Goal: Information Seeking & Learning: Learn about a topic

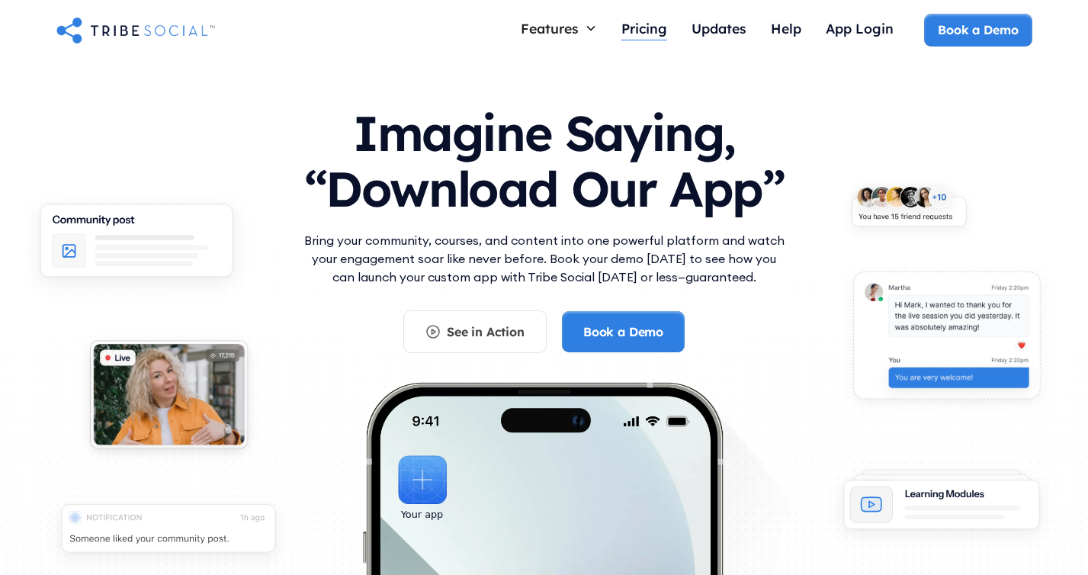
click at [629, 18] on div "Pricing" at bounding box center [644, 30] width 46 height 33
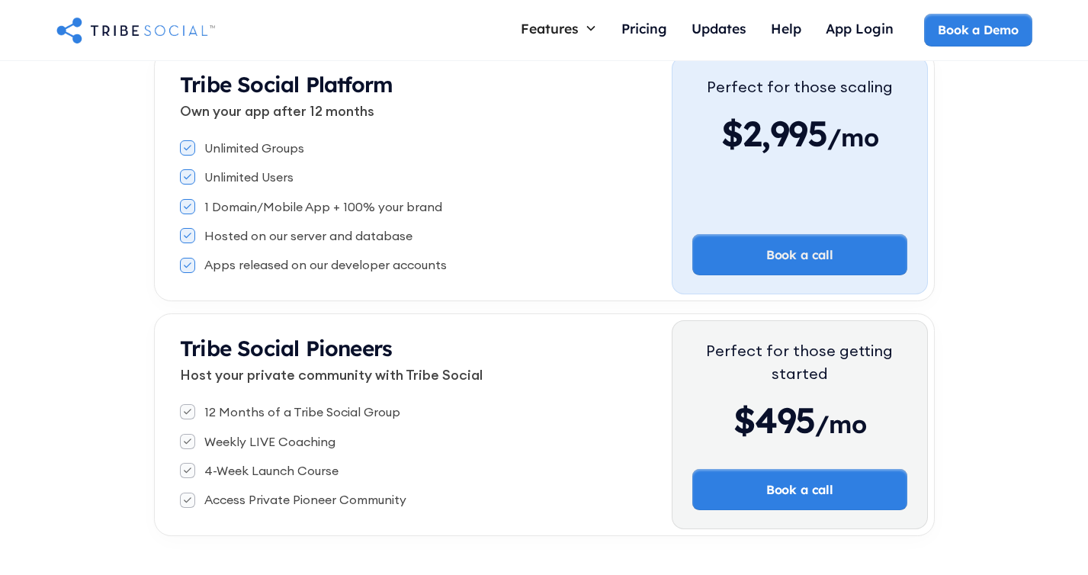
scroll to position [85, 0]
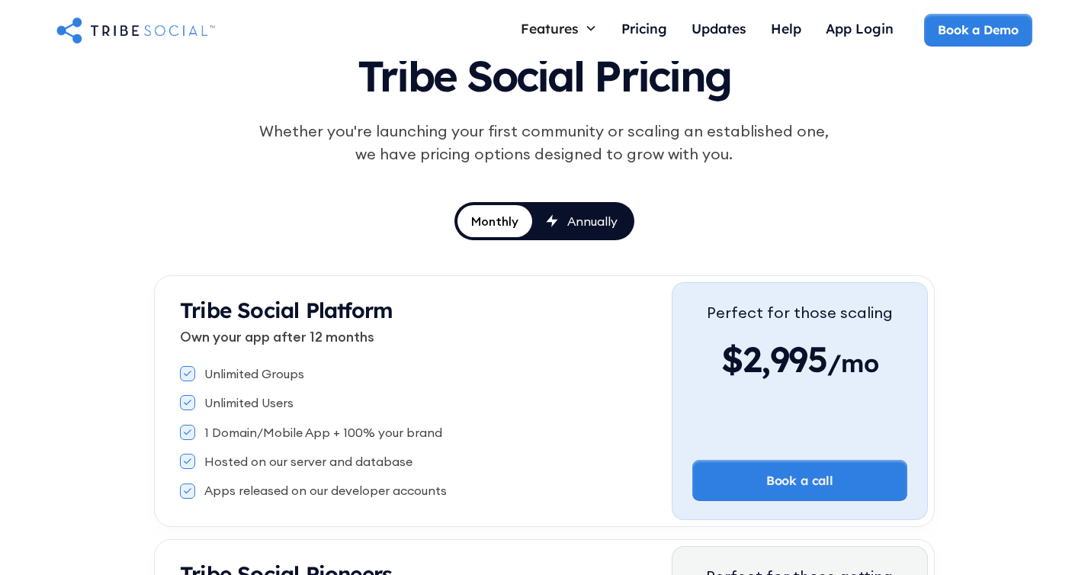
click at [601, 208] on link "Annually" at bounding box center [581, 221] width 99 height 32
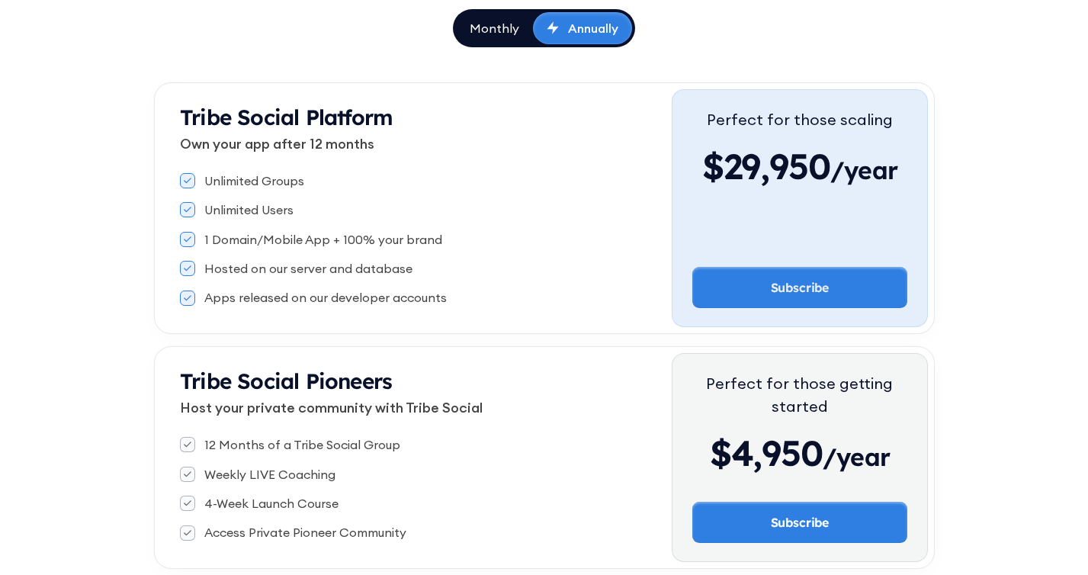
scroll to position [278, 0]
click at [488, 21] on div "Monthly" at bounding box center [494, 27] width 50 height 17
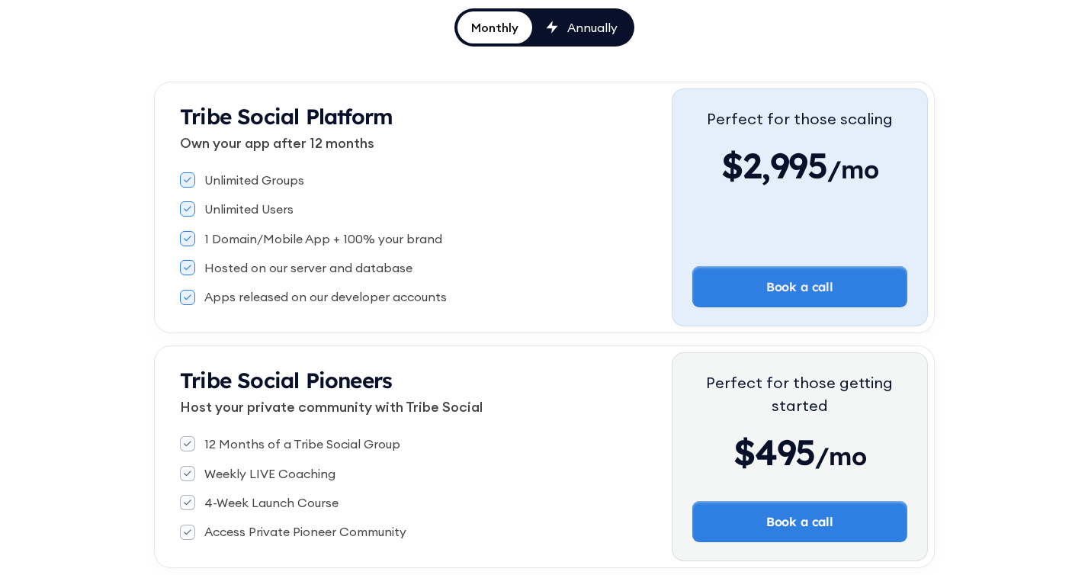
click at [567, 30] on div "Annually" at bounding box center [592, 27] width 50 height 17
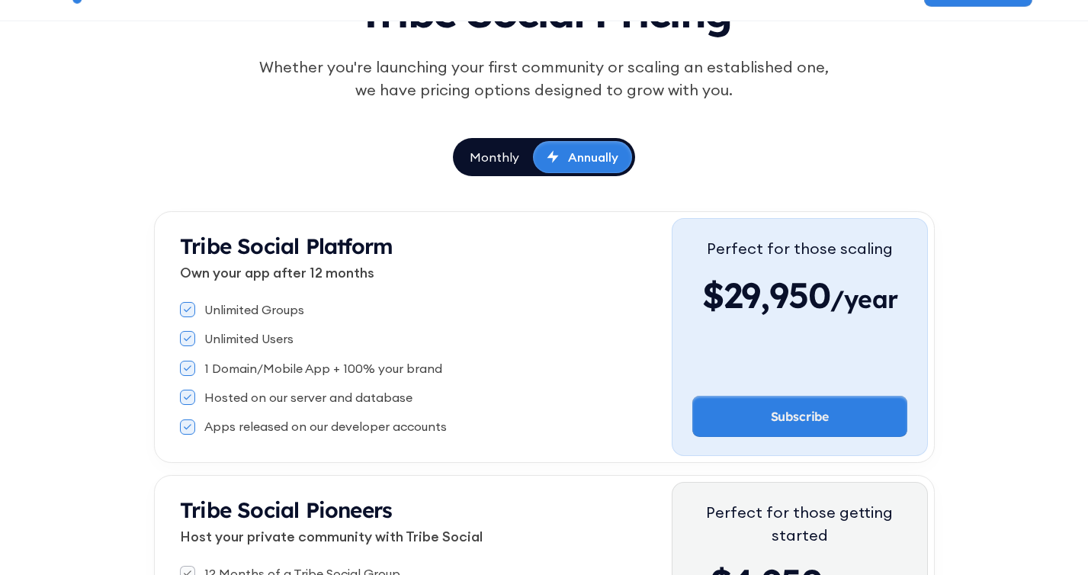
scroll to position [88, 0]
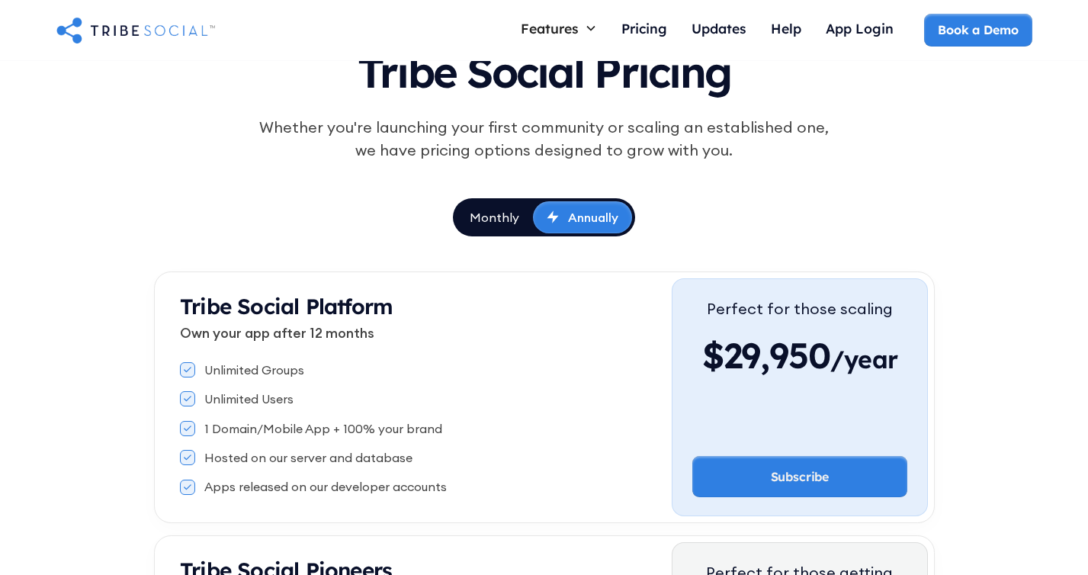
click at [495, 209] on div "Monthly" at bounding box center [494, 217] width 50 height 17
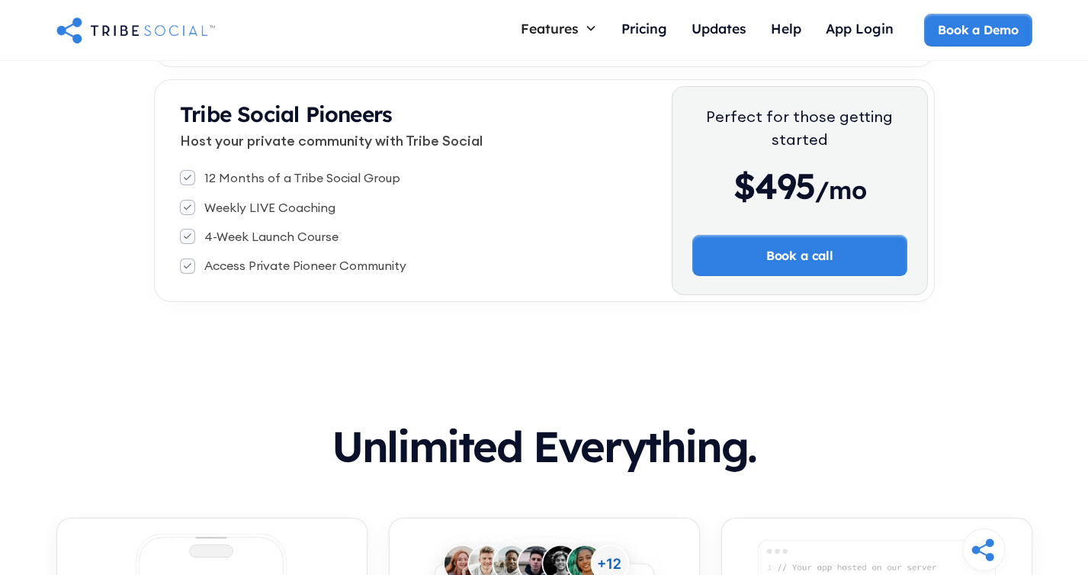
scroll to position [0, 0]
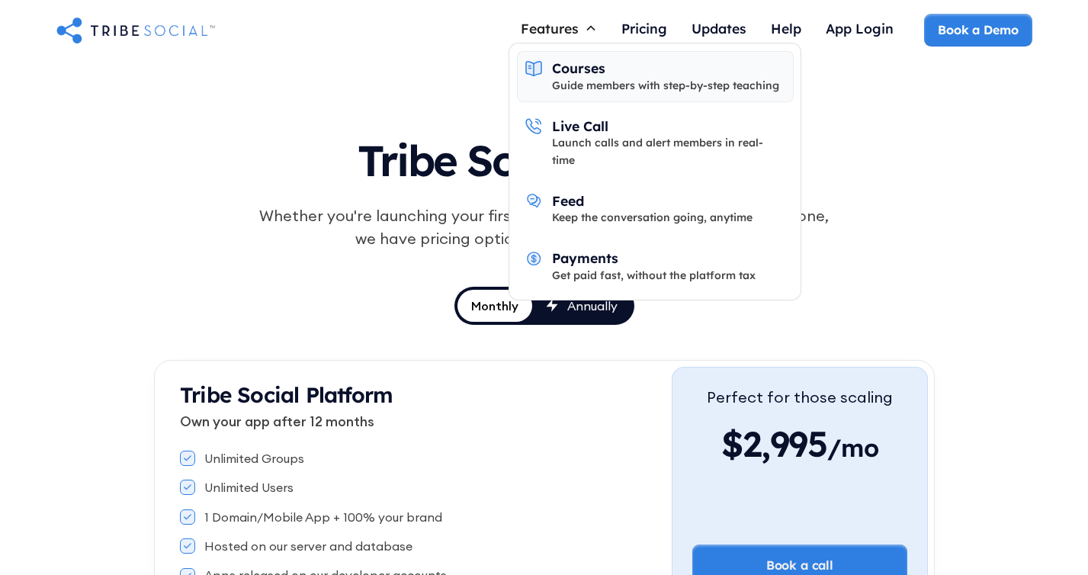
click at [592, 78] on div "Guide members with step-by-step teaching" at bounding box center [665, 85] width 227 height 17
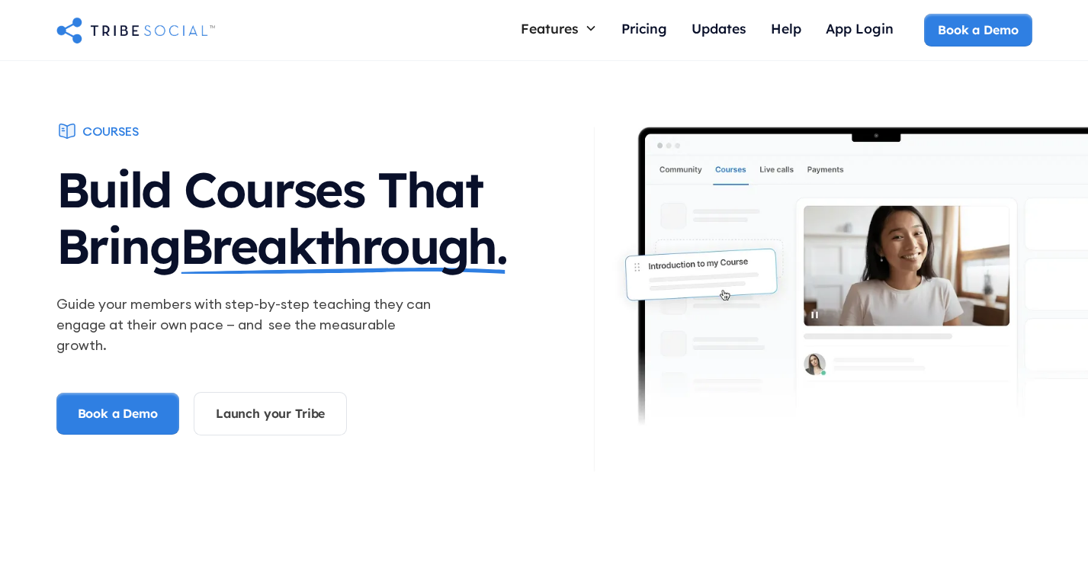
click at [575, 45] on div "Features Courses Guide members with step-by-step teaching Live Call Launch call…" at bounding box center [558, 30] width 101 height 33
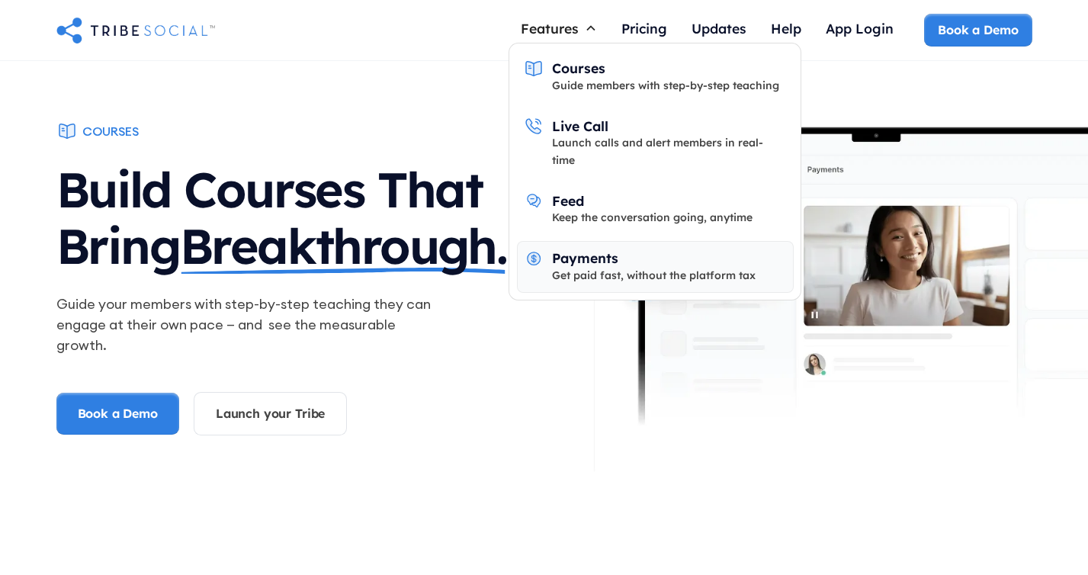
click at [595, 249] on div "Payments" at bounding box center [585, 257] width 66 height 17
